Goal: Task Accomplishment & Management: Manage account settings

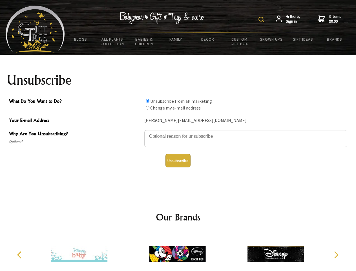
click at [262, 19] on img at bounding box center [262, 20] width 6 height 6
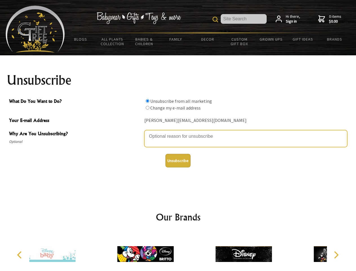
click at [178, 132] on textarea "Why Are You Unsubscribing?" at bounding box center [245, 138] width 203 height 17
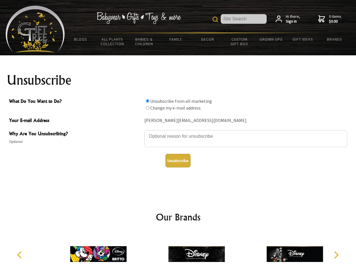
click at [147, 101] on input "What Do You Want to Do?" at bounding box center [148, 101] width 4 height 4
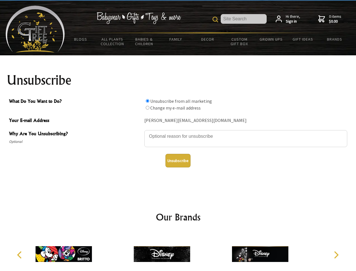
click at [147, 107] on input "What Do You Want to Do?" at bounding box center [148, 108] width 4 height 4
radio input "true"
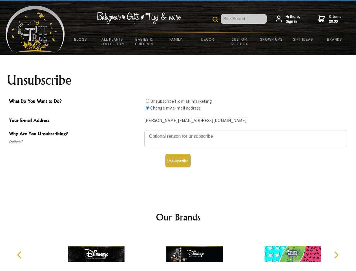
click at [178, 160] on button "Unsubscribe" at bounding box center [178, 161] width 25 height 14
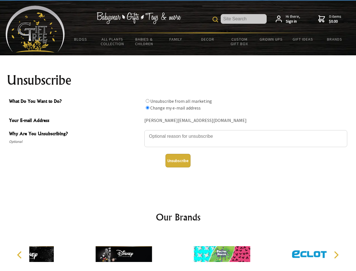
click at [178, 252] on div at bounding box center [222, 255] width 98 height 44
click at [20, 255] on icon "Previous" at bounding box center [19, 254] width 7 height 7
click at [336, 255] on icon "Next" at bounding box center [335, 254] width 7 height 7
